Goal: Transaction & Acquisition: Book appointment/travel/reservation

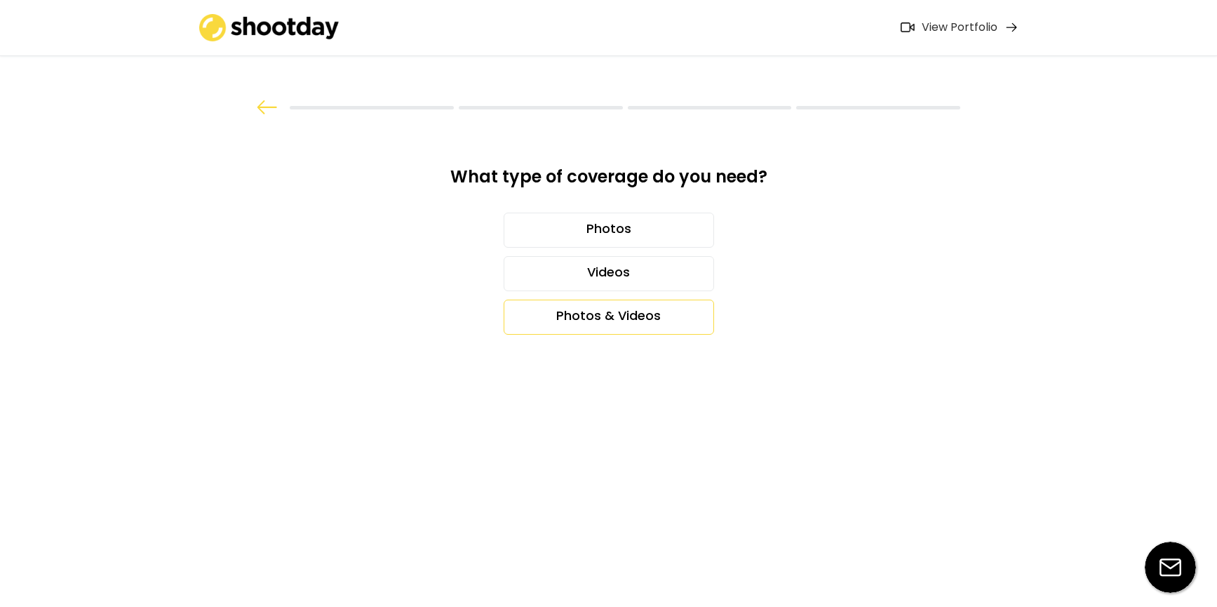
click at [602, 314] on div "Photos & Videos" at bounding box center [609, 317] width 210 height 35
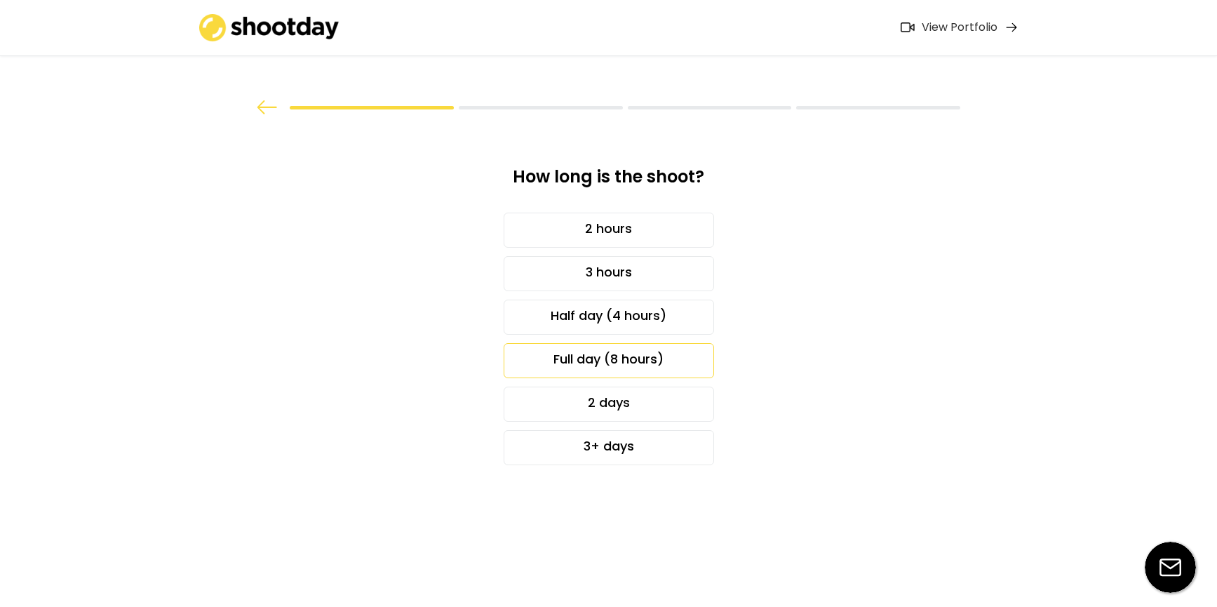
click at [586, 359] on div "Full day (8 hours)" at bounding box center [609, 360] width 210 height 35
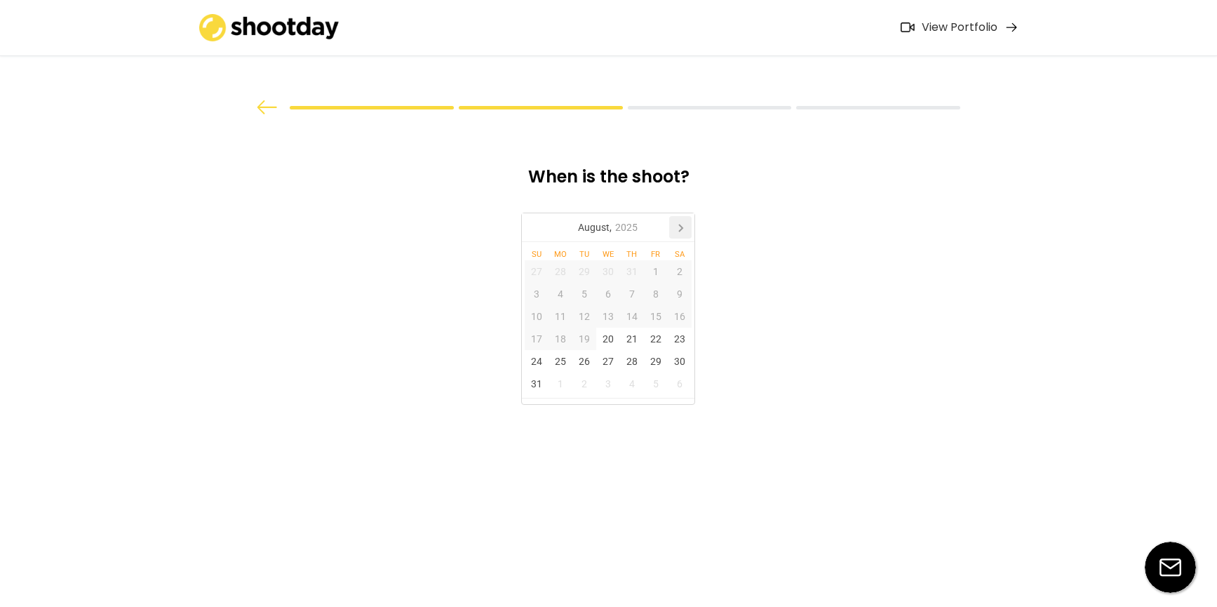
click at [687, 224] on icon at bounding box center [680, 227] width 22 height 22
click at [610, 269] on div "3" at bounding box center [608, 271] width 24 height 22
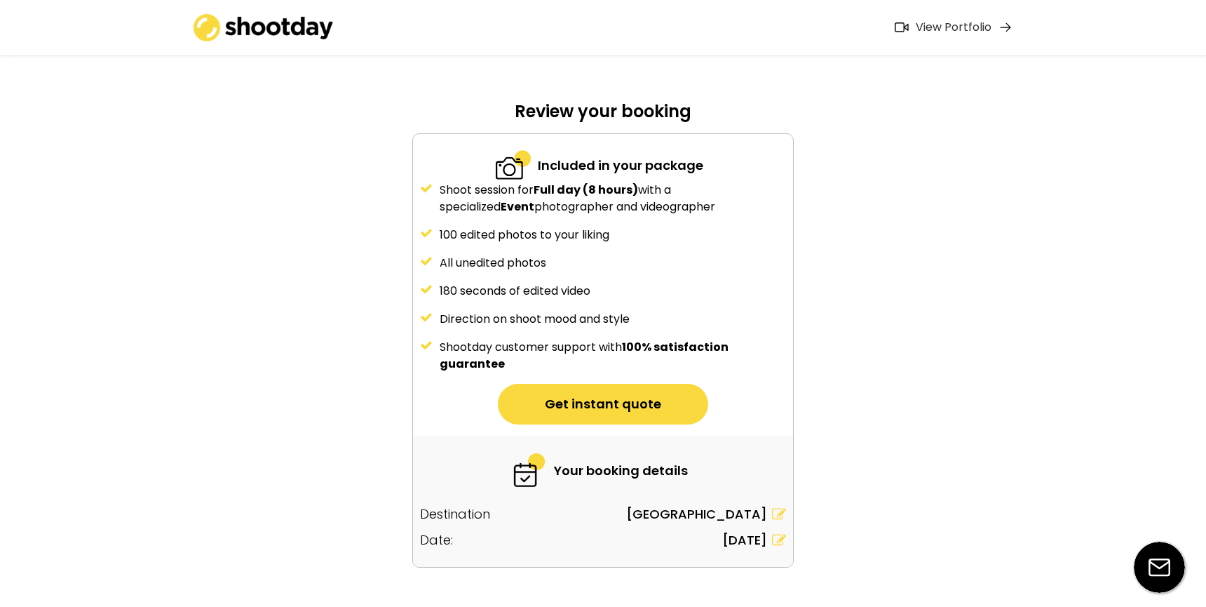
scroll to position [96, 0]
